Goal: Information Seeking & Learning: Compare options

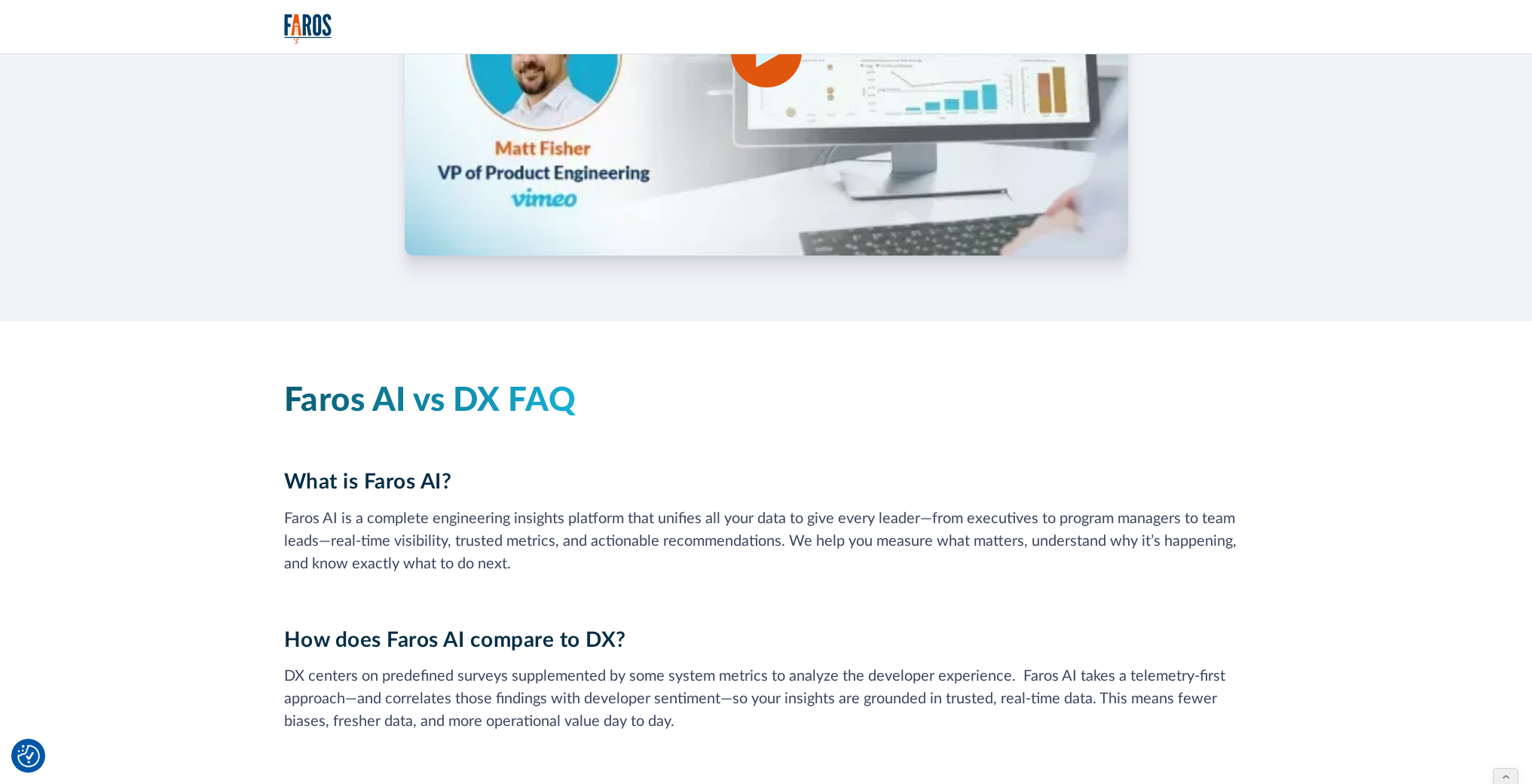
scroll to position [2895, 0]
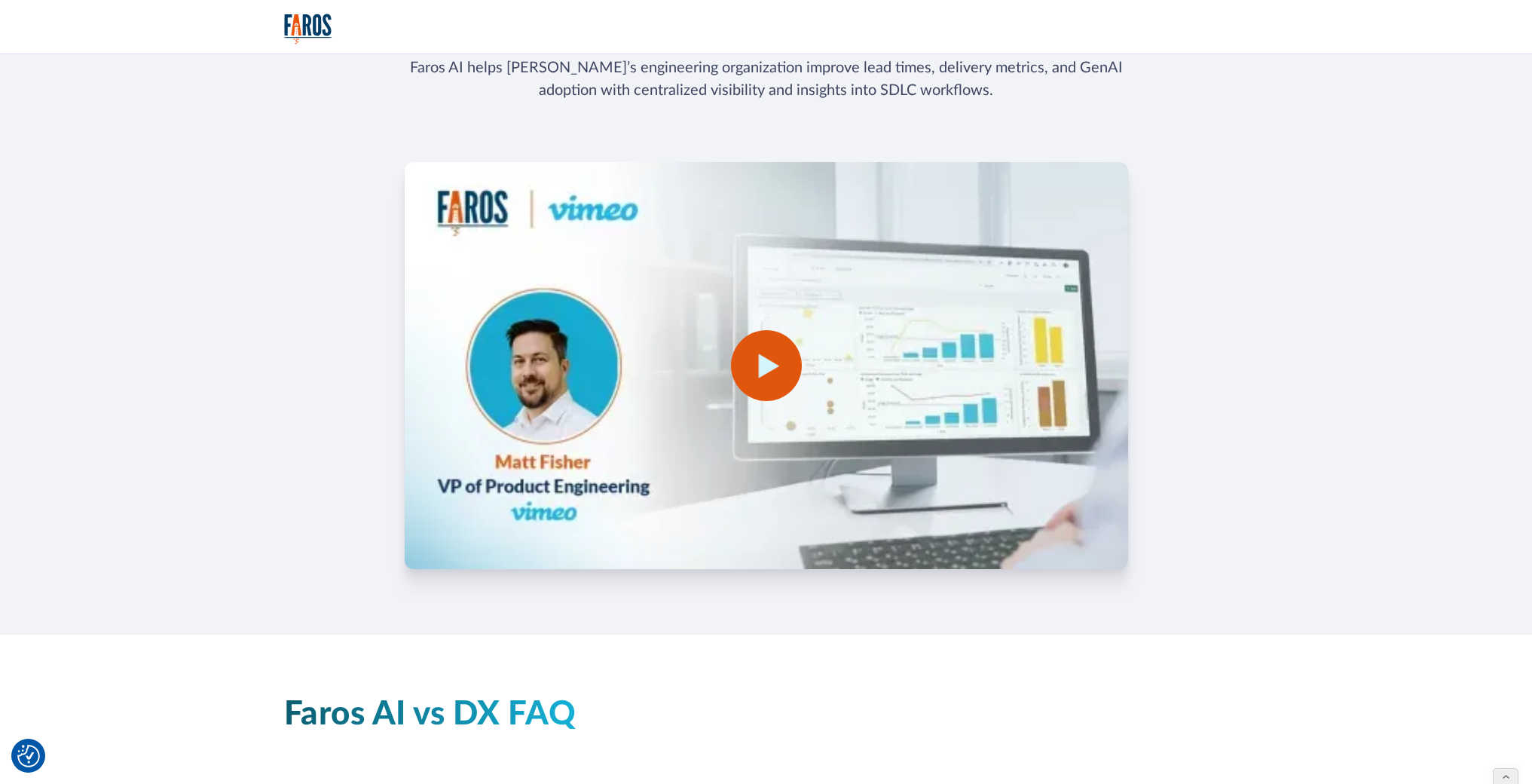
click at [784, 351] on div "open lightbox" at bounding box center [766, 366] width 71 height 71
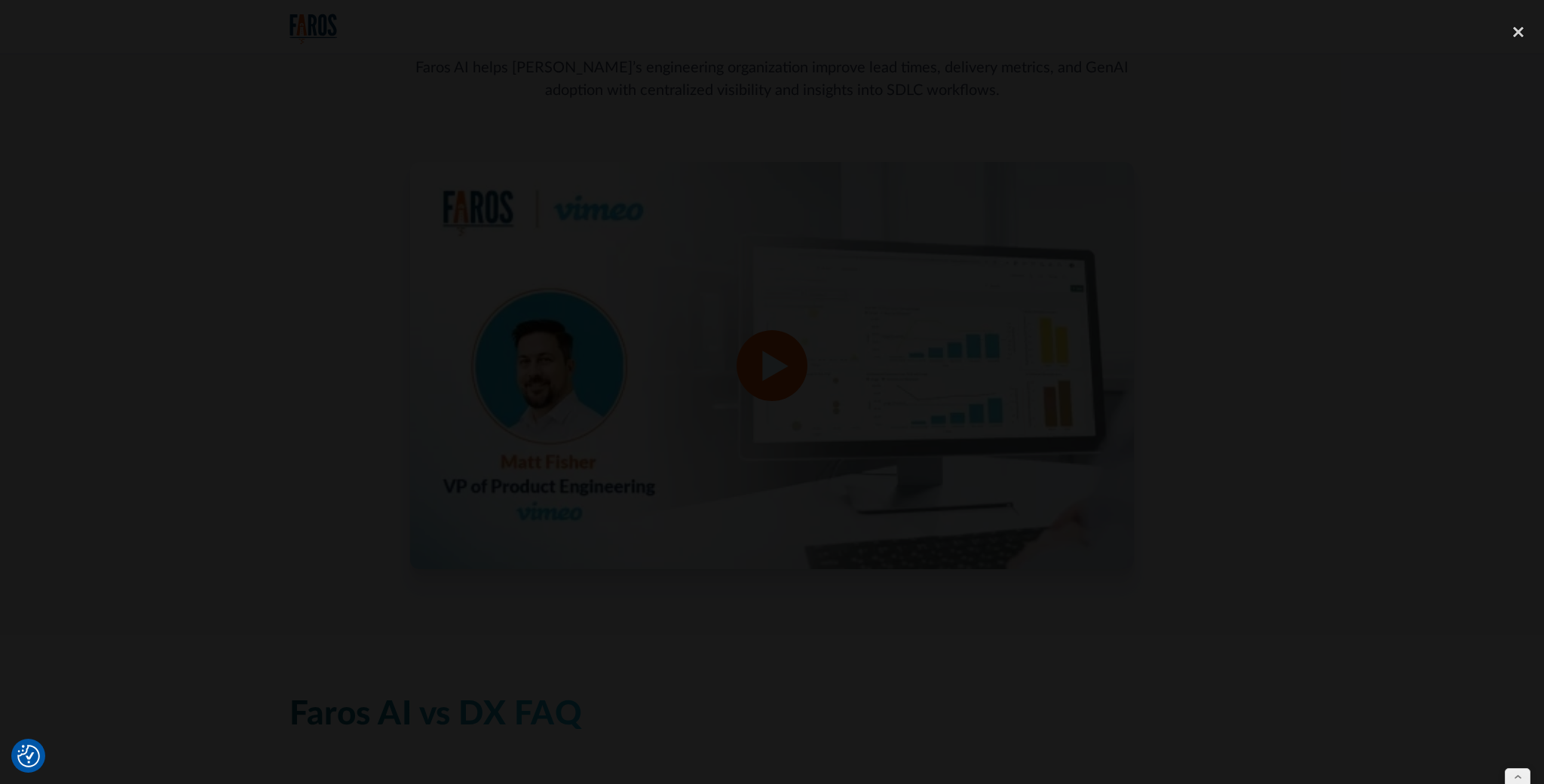
click at [1210, 278] on div at bounding box center [772, 392] width 1544 height 752
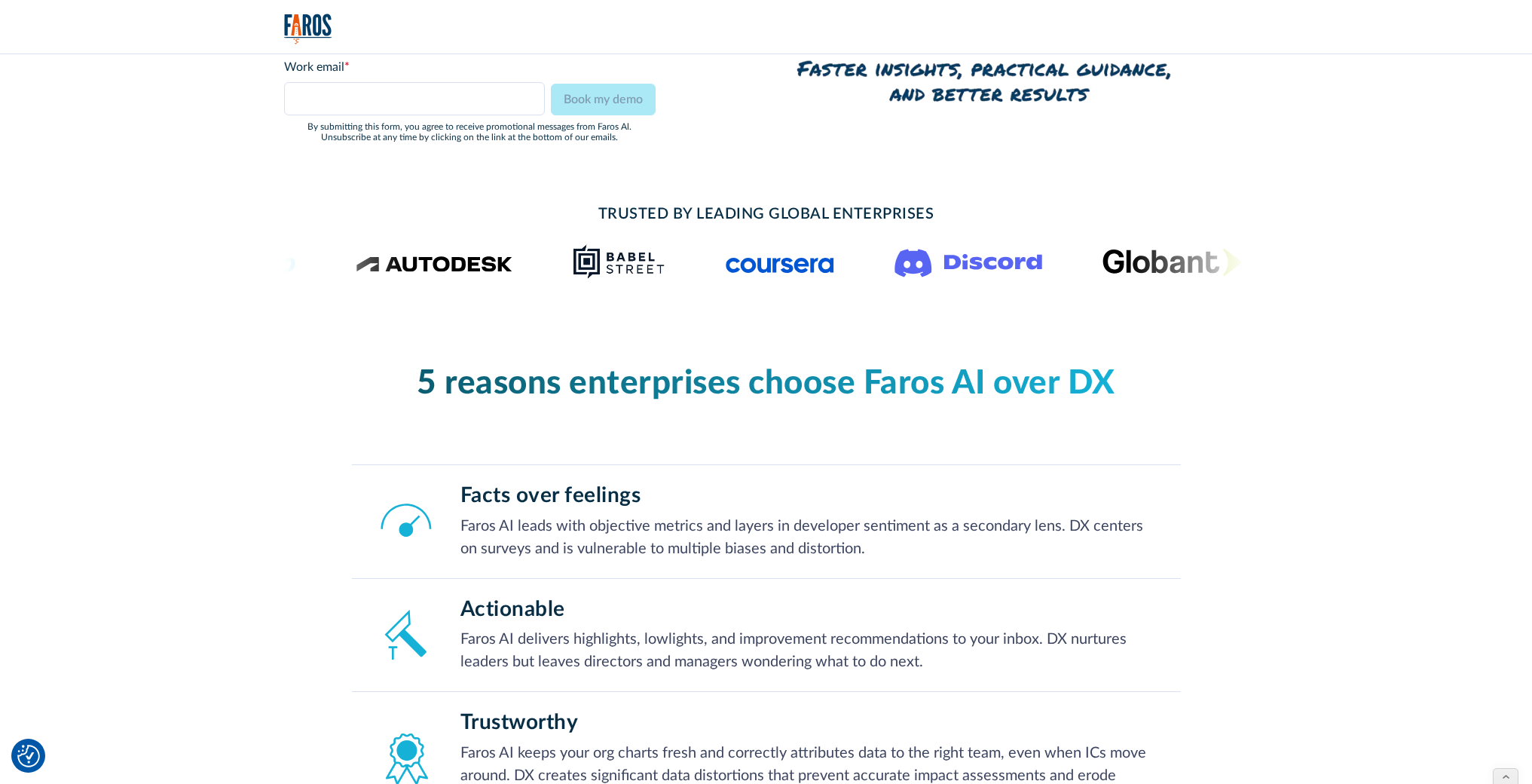
scroll to position [17, 0]
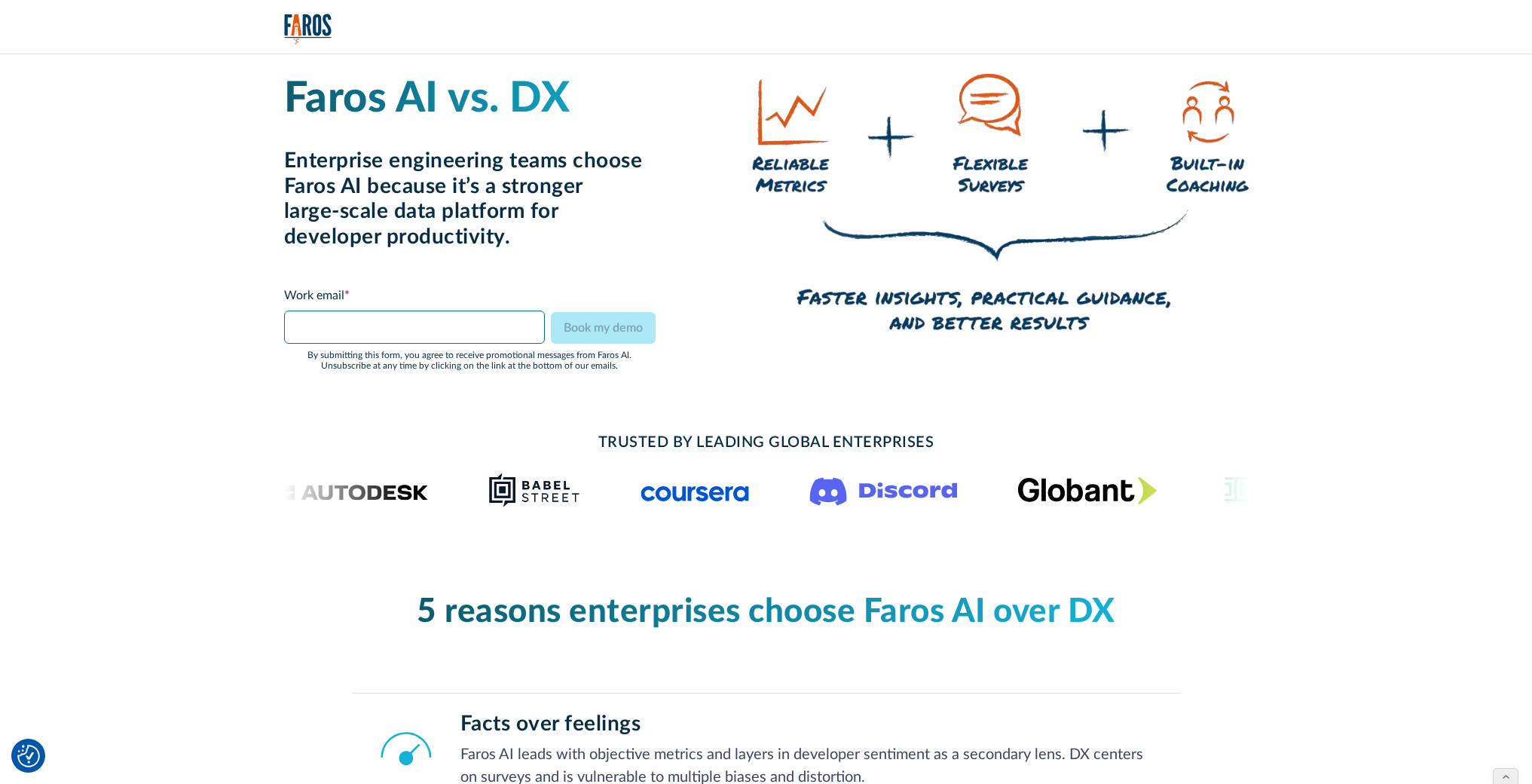
click at [494, 338] on input "Email Form" at bounding box center [415, 326] width 261 height 33
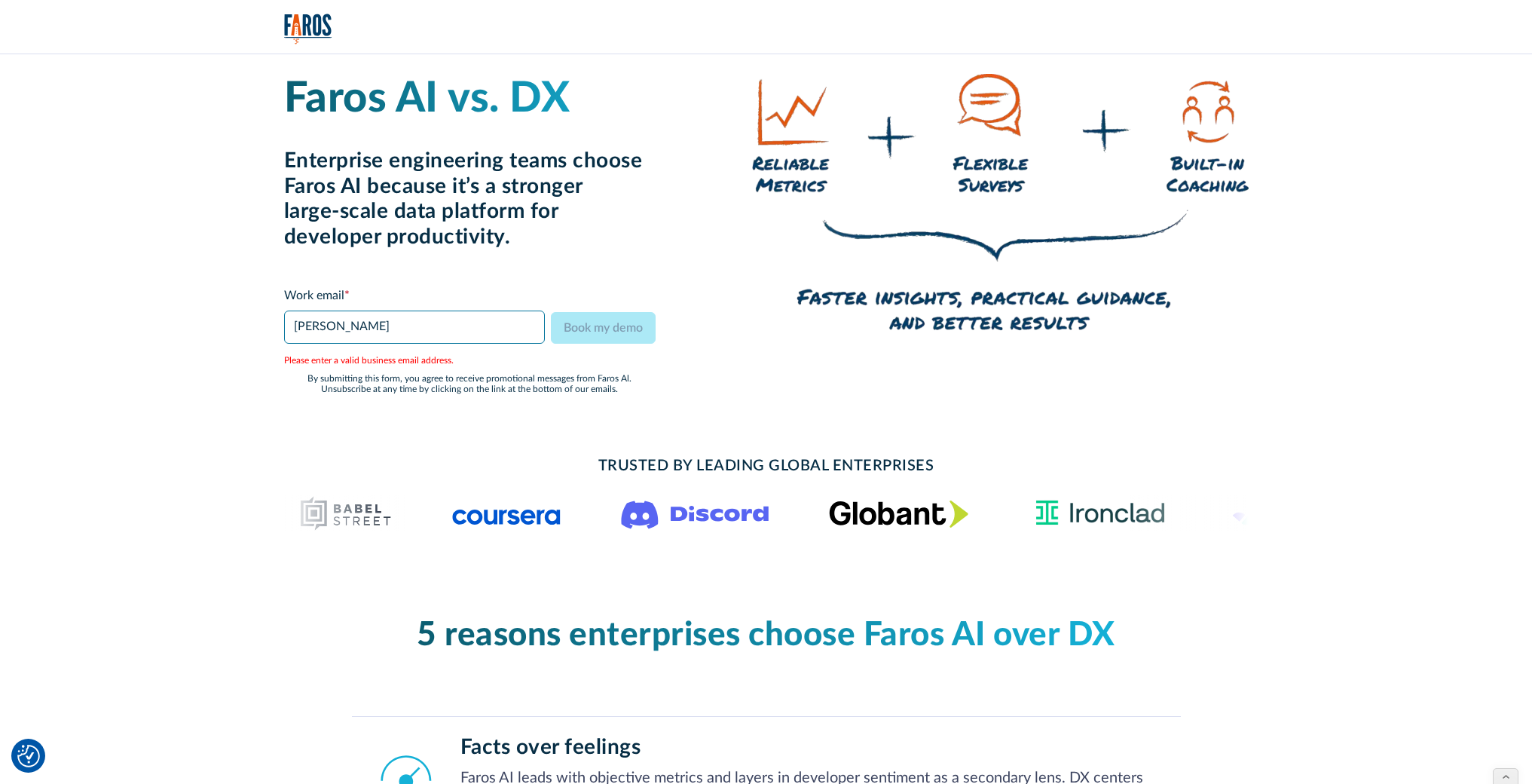
click at [522, 325] on input "naomi@faros.a" at bounding box center [415, 326] width 261 height 33
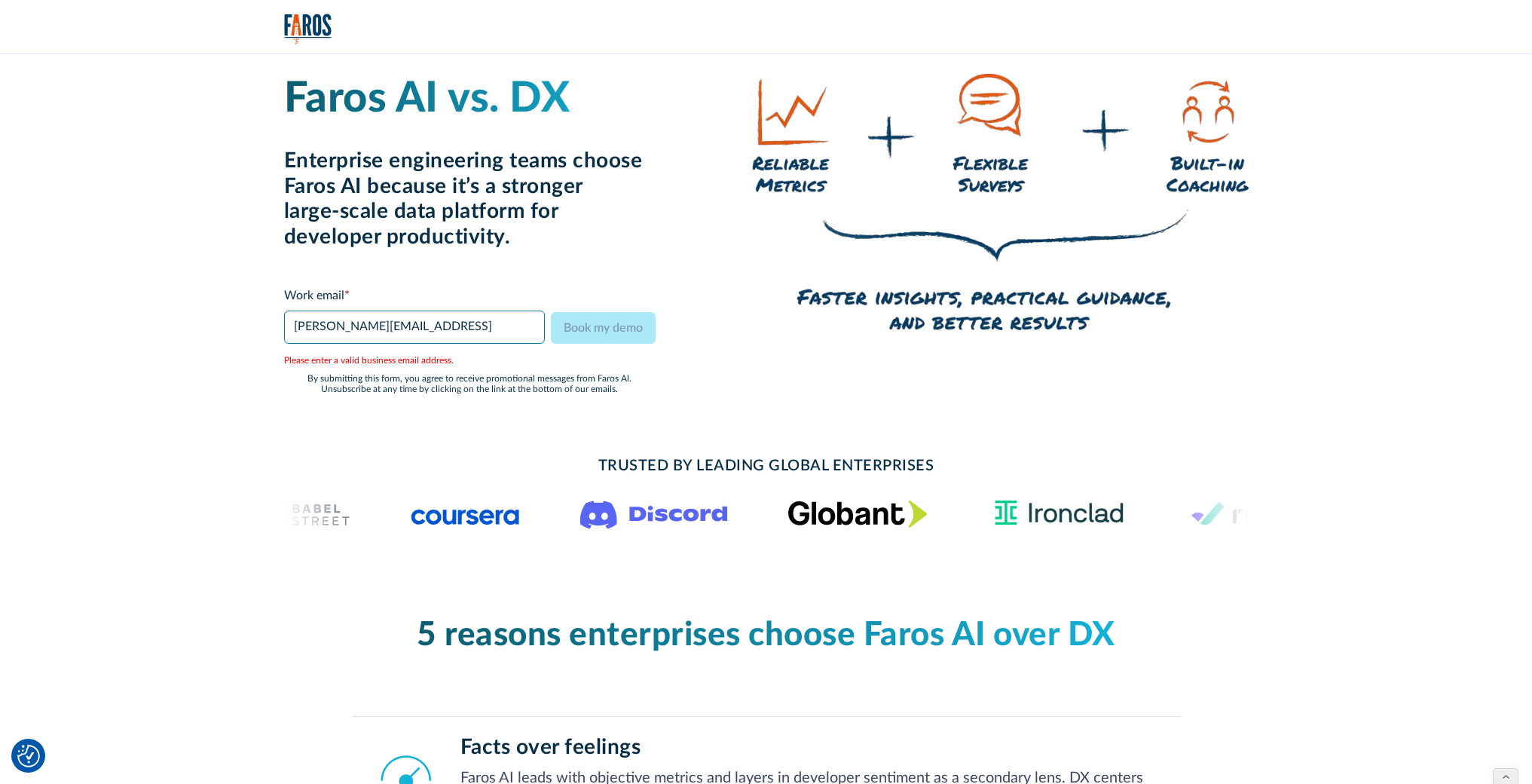
type input "naomi@faros.ai"
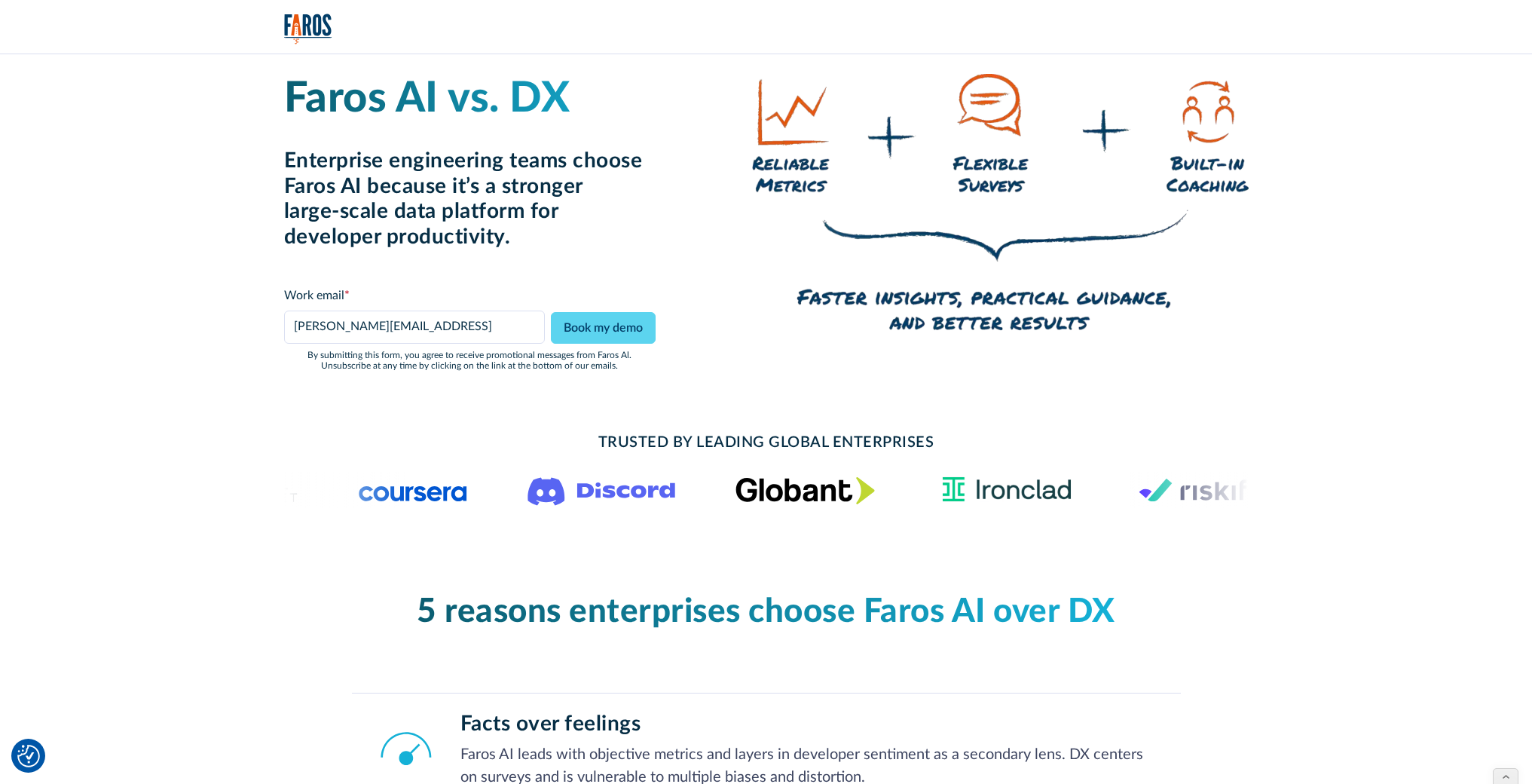
click at [597, 396] on div "Faros AI vs. DX Enterprise engineering teams choose Faros AI because it’s a str…" at bounding box center [766, 222] width 965 height 369
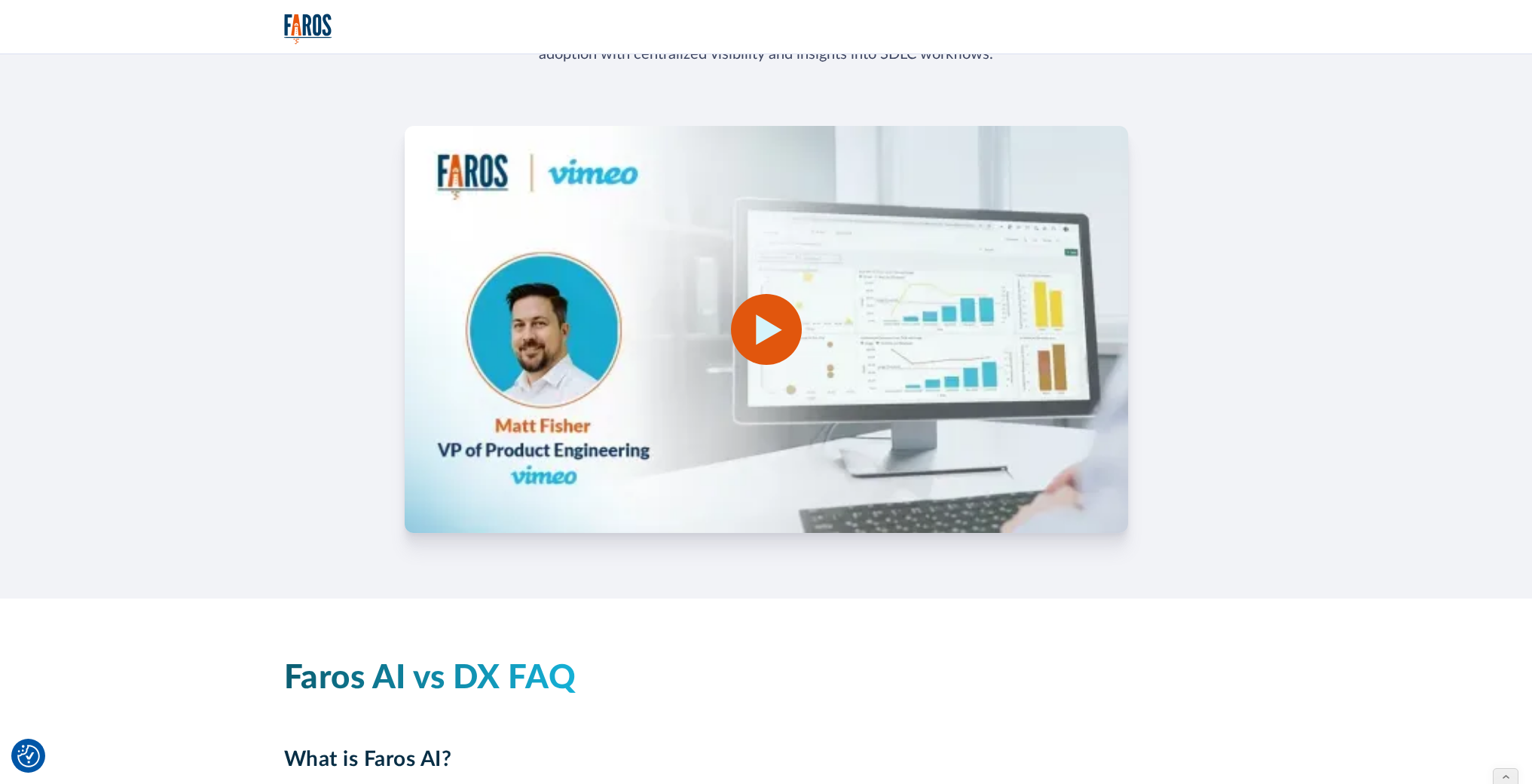
scroll to position [2932, 0]
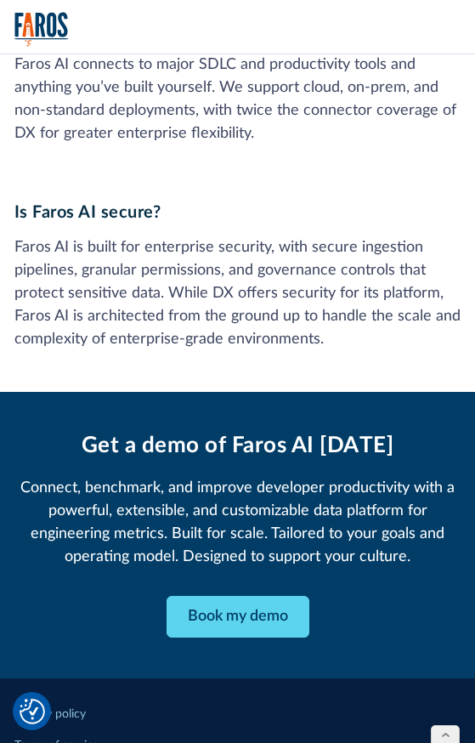
scroll to position [5574, 0]
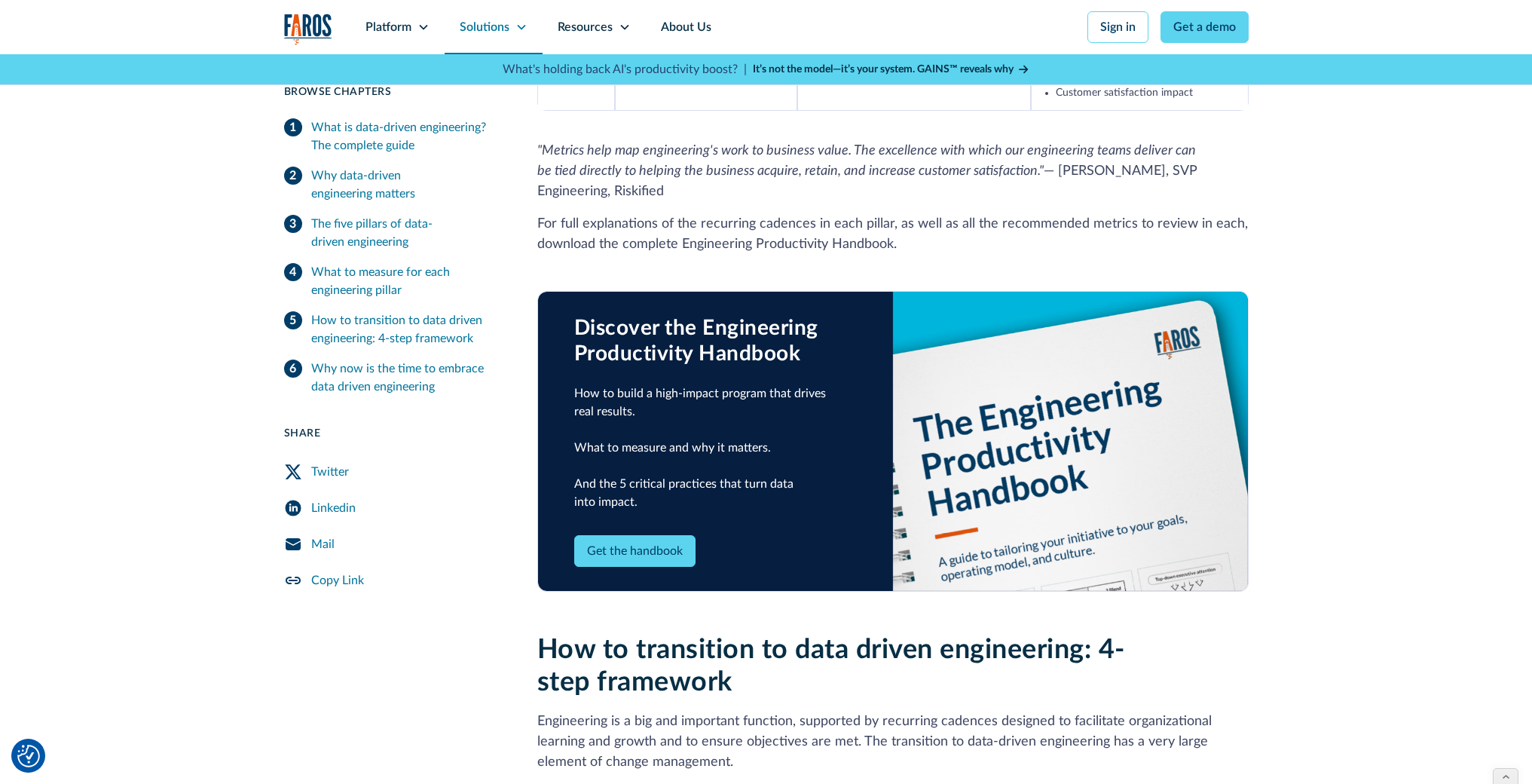
click at [524, 33] on icon at bounding box center [522, 27] width 12 height 12
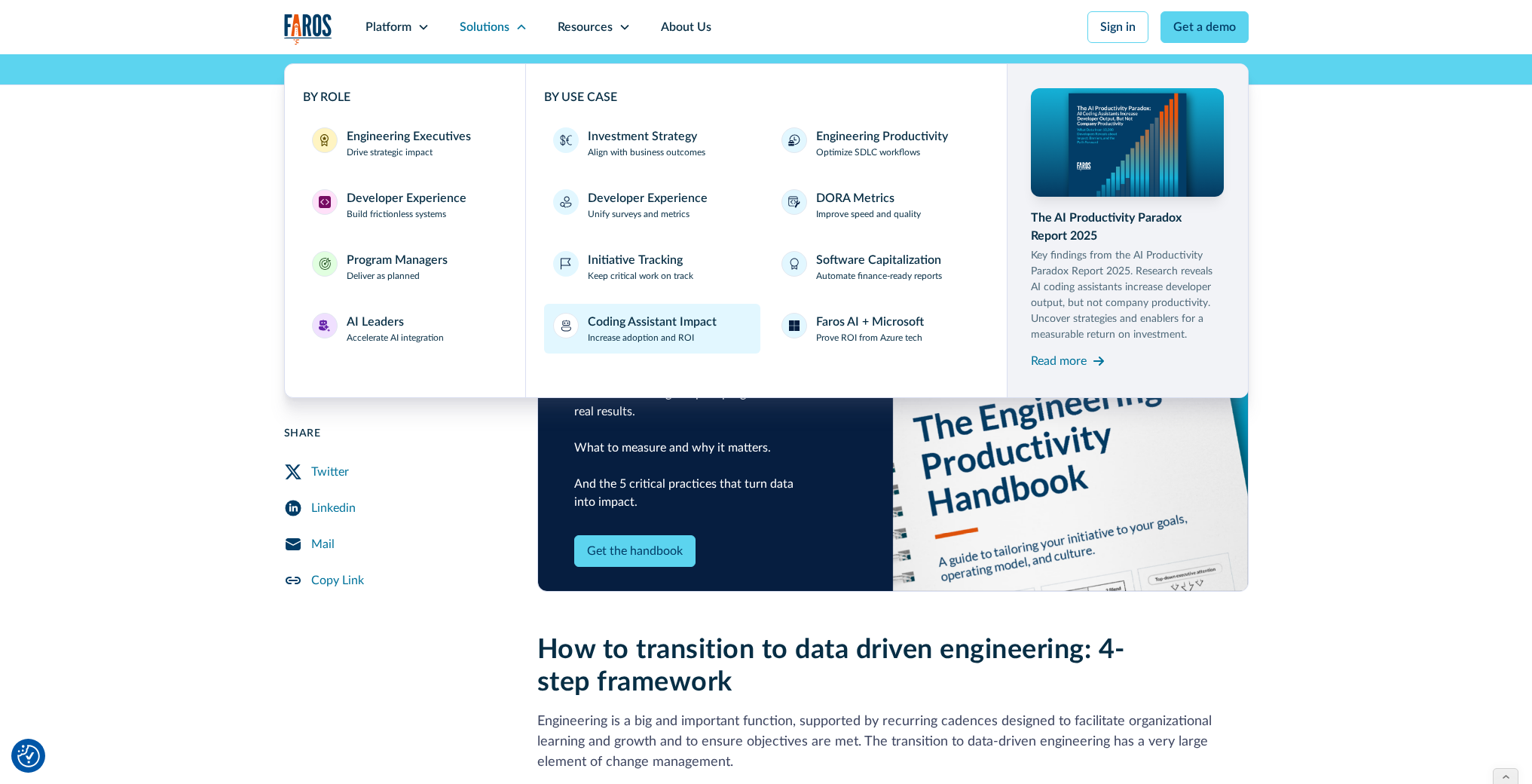
click at [617, 329] on div "Coding Assistant Impact" at bounding box center [651, 322] width 128 height 18
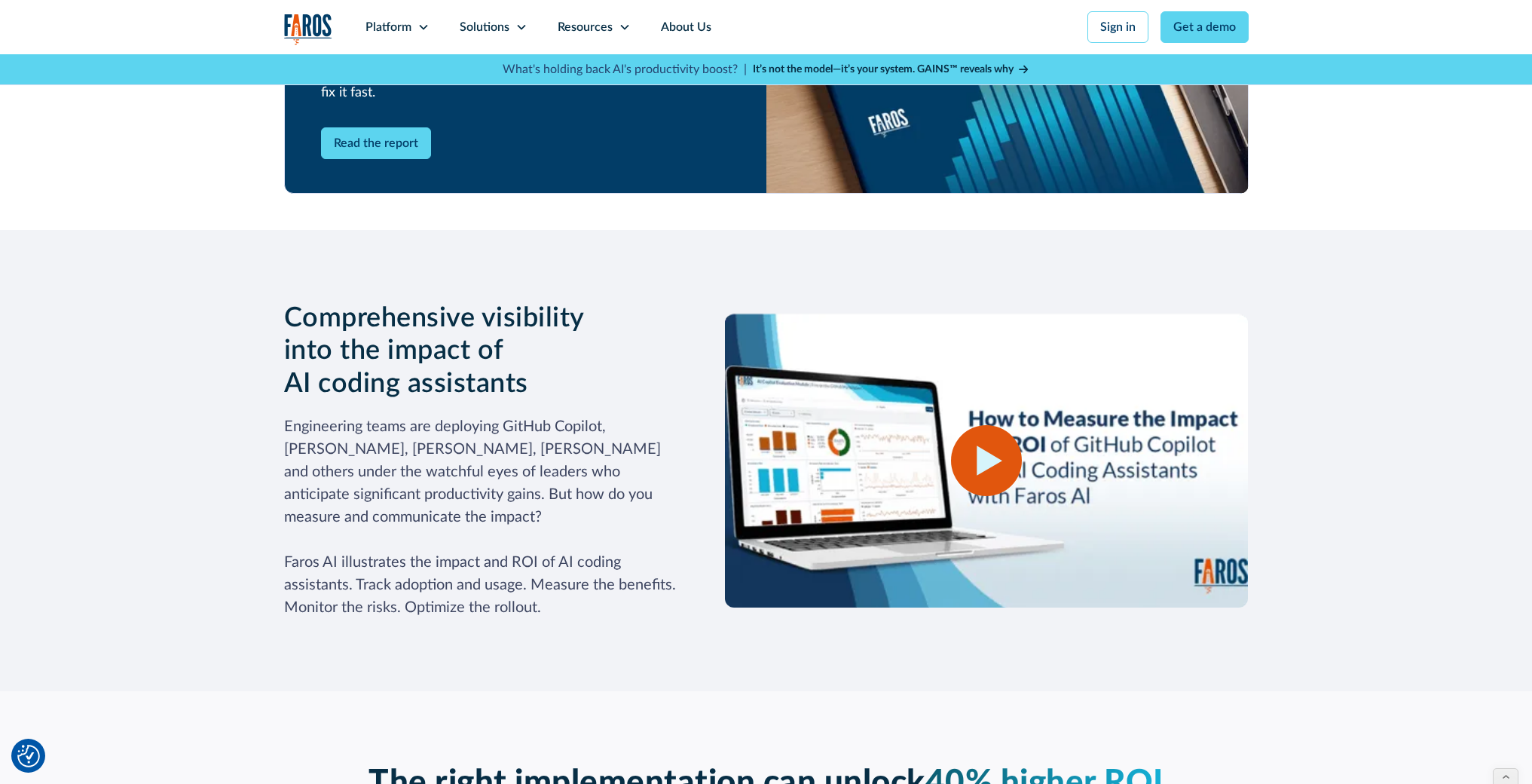
scroll to position [1704, 0]
